Goal: Task Accomplishment & Management: Complete application form

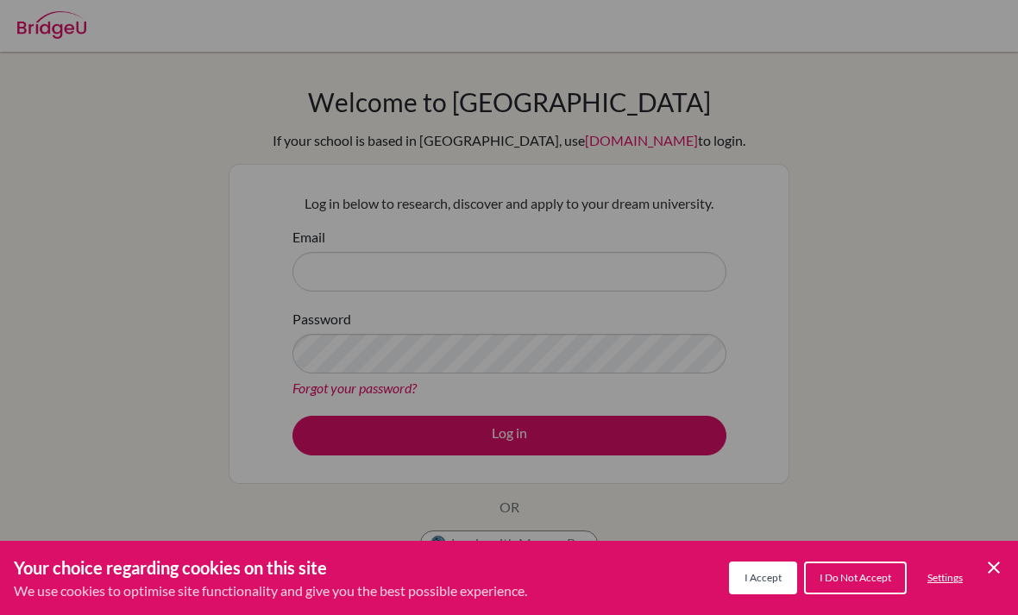
click at [902, 404] on div "Cookie Preferences" at bounding box center [509, 307] width 1018 height 615
click at [984, 565] on icon "Cookie Control Close Icon" at bounding box center [994, 568] width 21 height 21
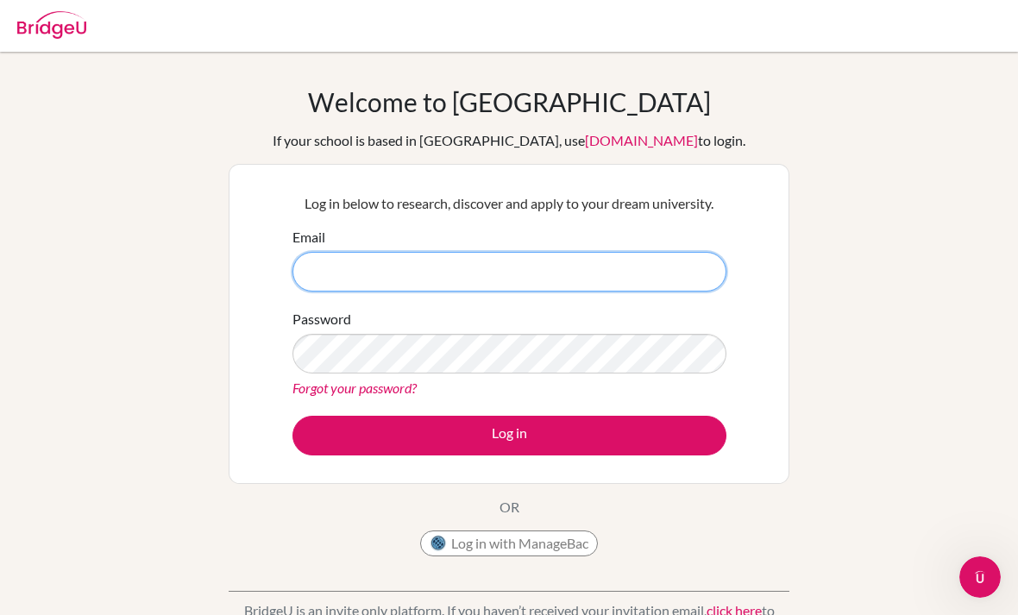
click at [602, 266] on input "Email" at bounding box center [510, 272] width 434 height 40
type input "g"
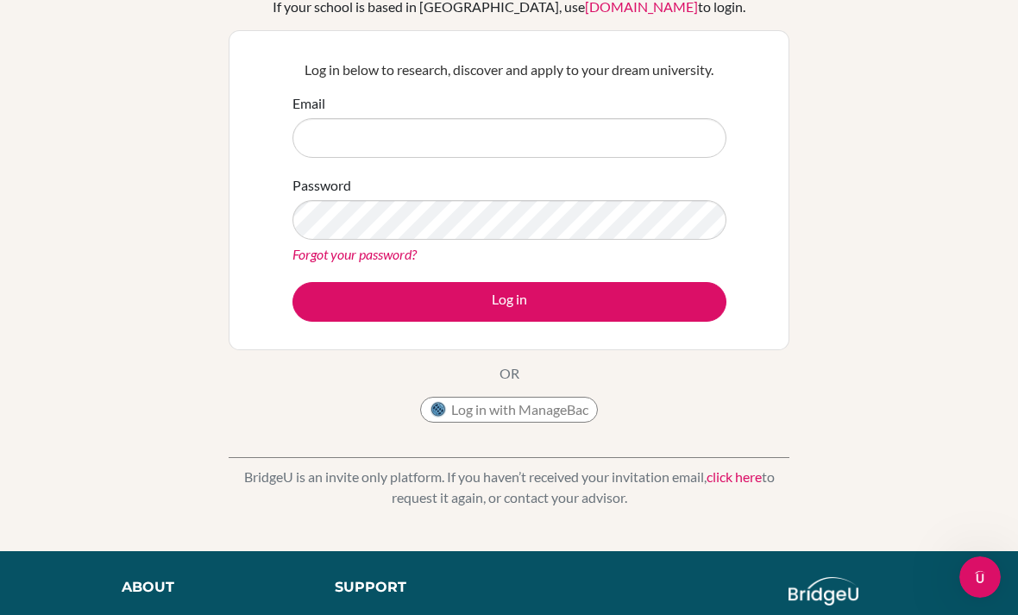
scroll to position [189, 0]
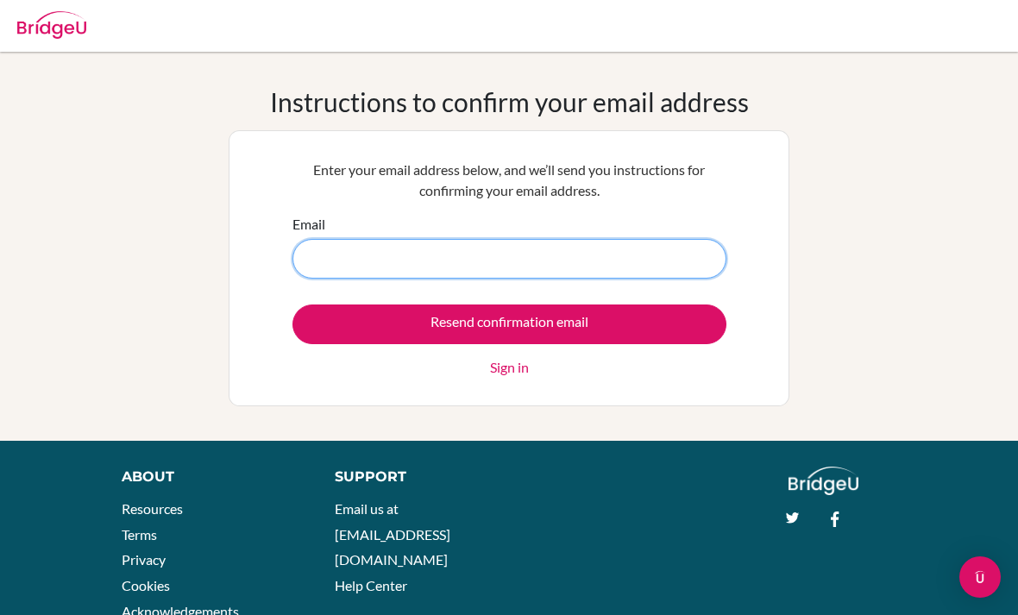
click at [582, 264] on input "Email" at bounding box center [510, 259] width 434 height 40
type input "g"
type input "[PERSON_NAME][EMAIL_ADDRESS][DOMAIN_NAME]"
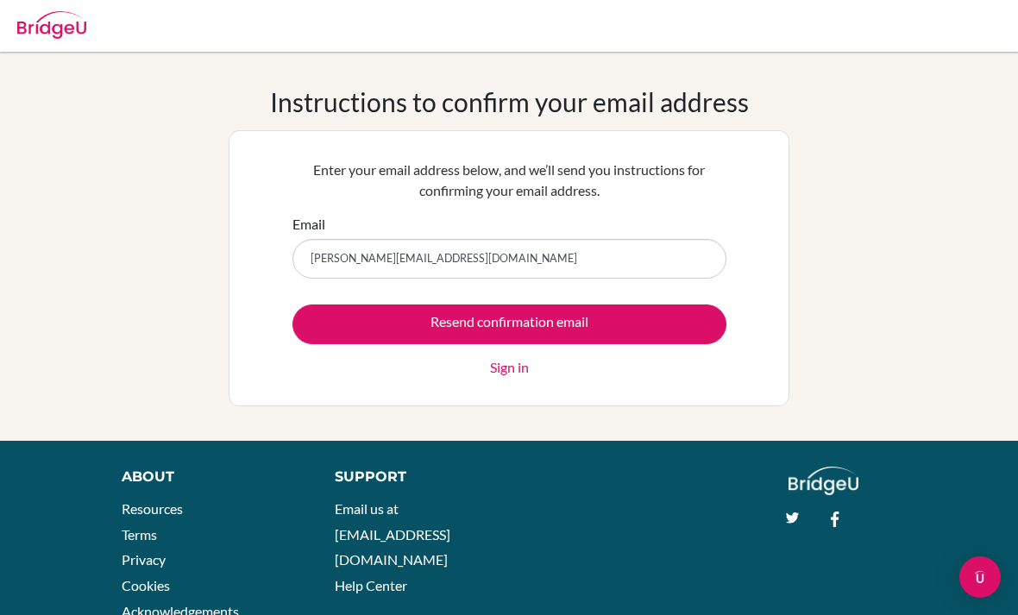
click at [362, 325] on input "Resend confirmation email" at bounding box center [510, 325] width 434 height 40
